Goal: Task Accomplishment & Management: Manage account settings

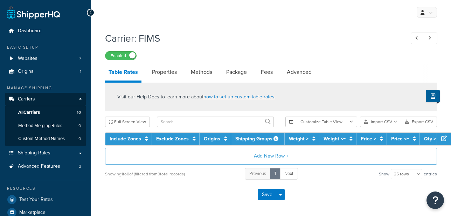
select select "25"
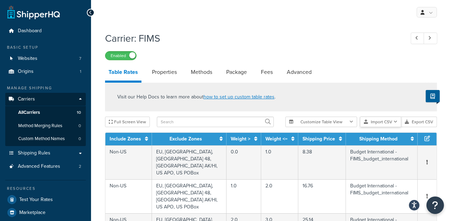
click at [389, 123] on button "Import CSV" at bounding box center [380, 122] width 41 height 11
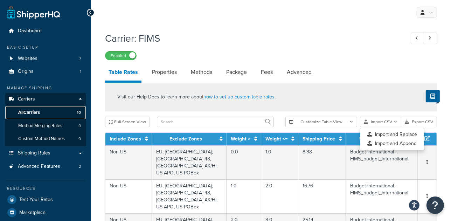
click at [28, 116] on link "All Carriers 10" at bounding box center [45, 112] width 81 height 13
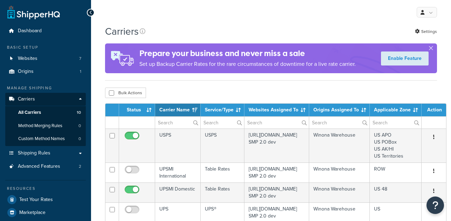
select select "15"
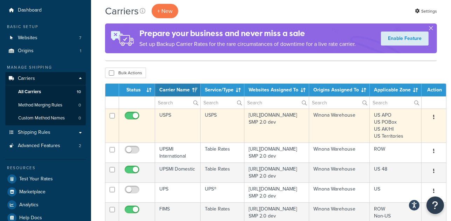
scroll to position [42, 0]
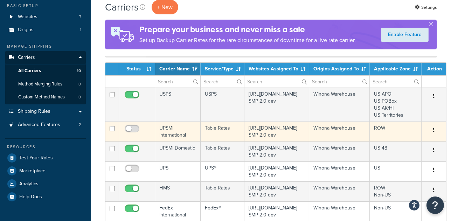
click at [174, 124] on td "UPSMI International" at bounding box center [178, 131] width 46 height 20
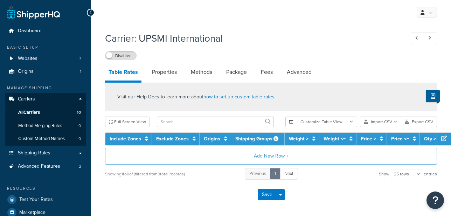
select select "25"
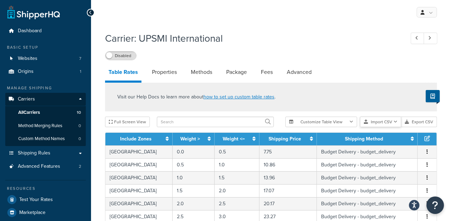
click at [394, 120] on icon "button" at bounding box center [395, 122] width 4 height 4
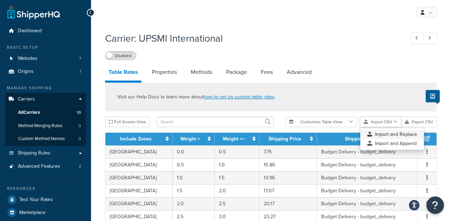
click at [397, 127] on div "Customize Table View Show all columns Show selected columns Import CSV Import a…" at bounding box center [361, 122] width 152 height 11
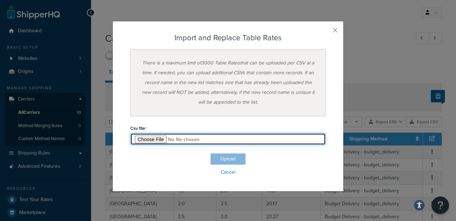
click at [153, 141] on input "file" at bounding box center [227, 139] width 195 height 12
type input "C:\fakepath\Table Rate Export-2025-08-12 0234 updated to remove over 50 dollars…"
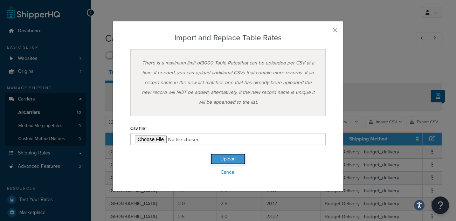
click at [224, 159] on button "Upload" at bounding box center [227, 158] width 35 height 11
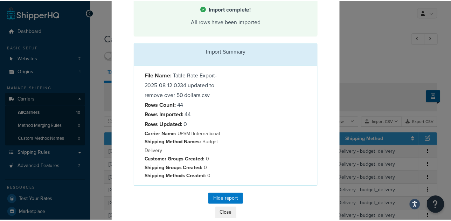
scroll to position [50, 0]
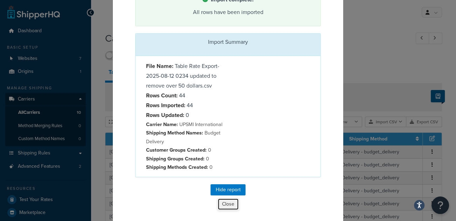
click at [223, 203] on button "Close" at bounding box center [227, 204] width 21 height 12
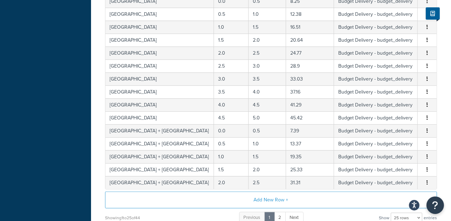
scroll to position [0, 0]
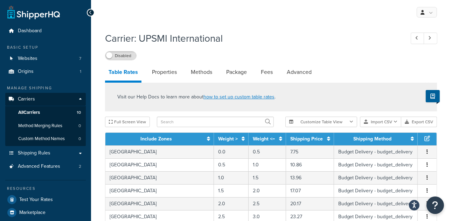
click at [361, 54] on div "Disabled" at bounding box center [271, 55] width 332 height 10
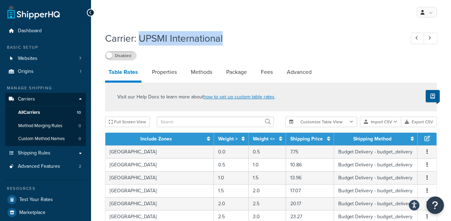
drag, startPoint x: 140, startPoint y: 37, endPoint x: 255, endPoint y: 38, distance: 114.8
click at [255, 38] on h1 "Carrier: UPSMI International" at bounding box center [251, 39] width 293 height 14
copy h1 "UPSMI International"
click at [178, 40] on h1 "Carrier: UPSMI International" at bounding box center [251, 39] width 293 height 14
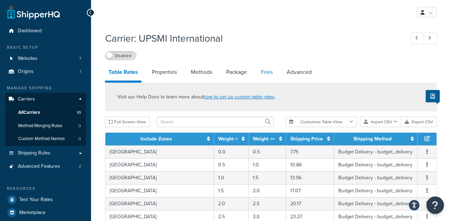
click at [267, 75] on link "Fees" at bounding box center [266, 72] width 19 height 17
select select "AFTER"
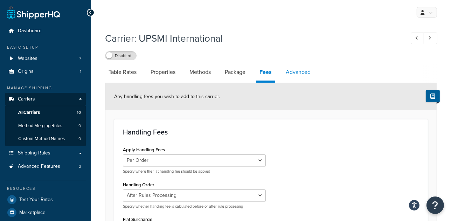
click at [298, 74] on link "Advanced" at bounding box center [298, 72] width 32 height 17
select select "false"
